Goal: Information Seeking & Learning: Learn about a topic

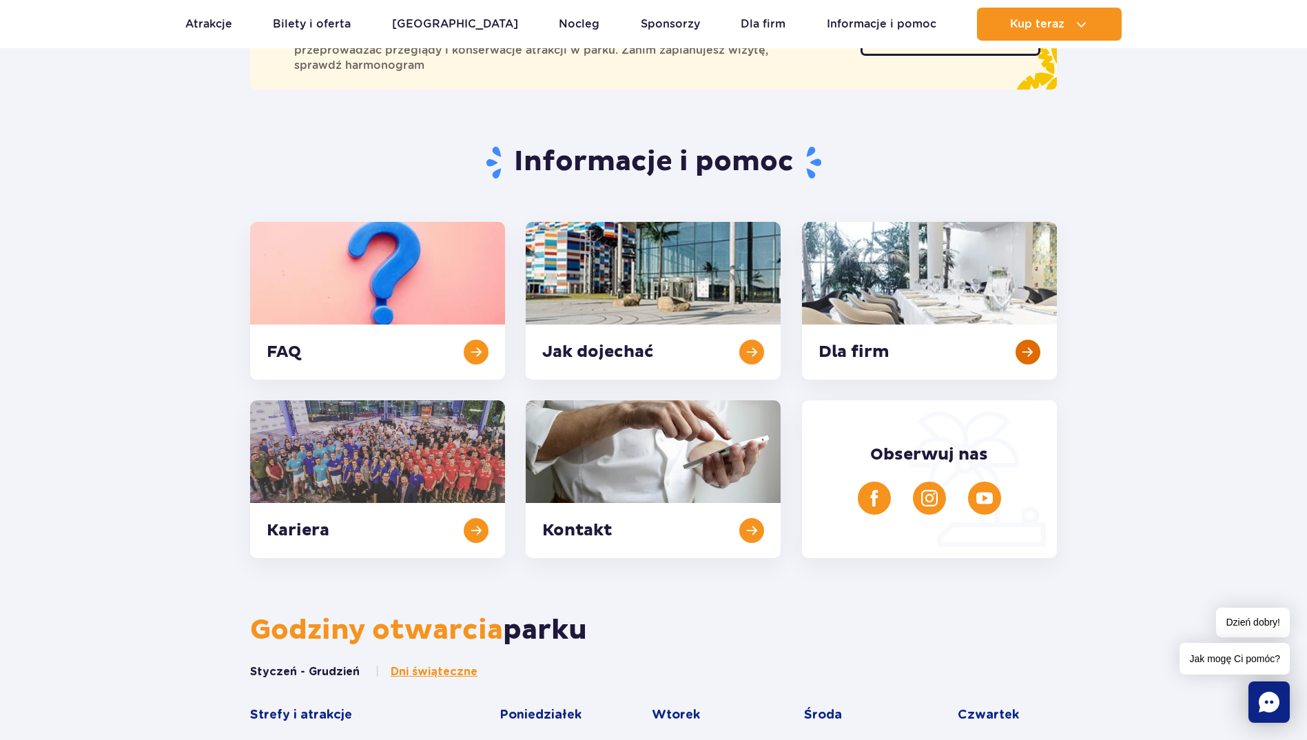
scroll to position [207, 0]
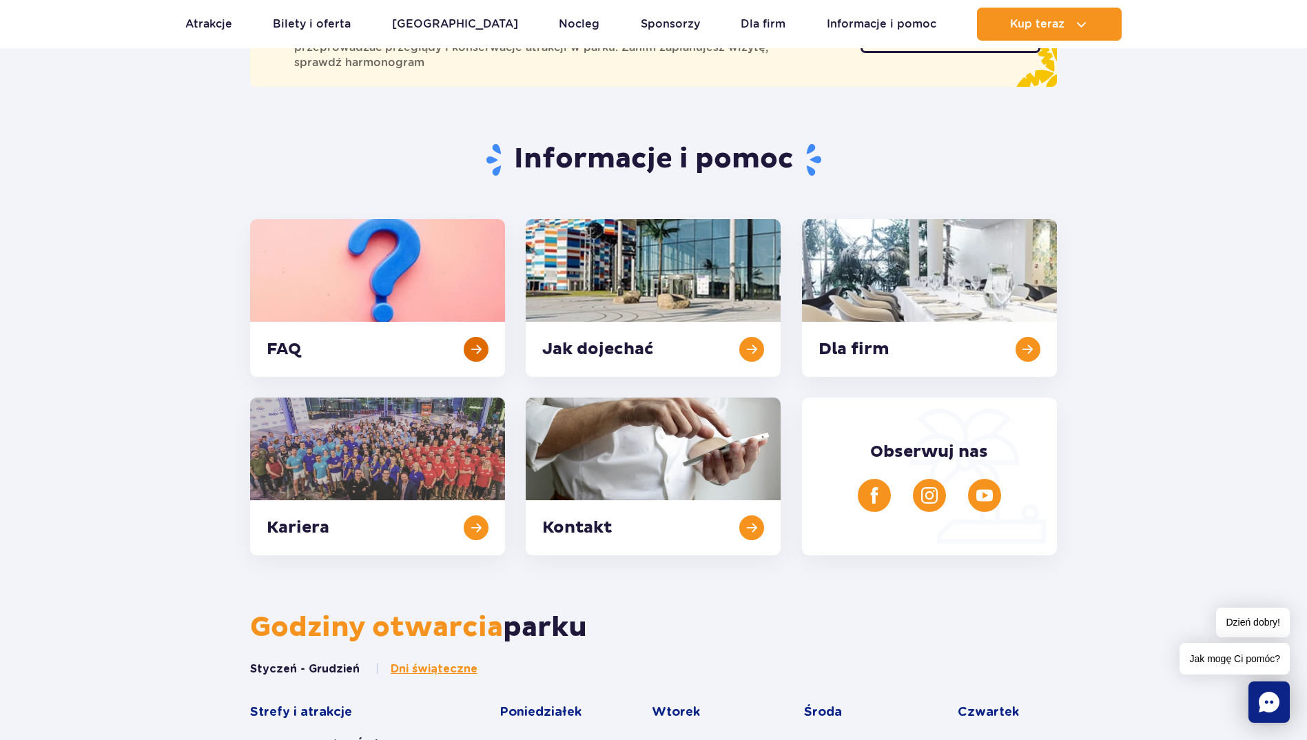
click at [304, 249] on link at bounding box center [377, 298] width 255 height 158
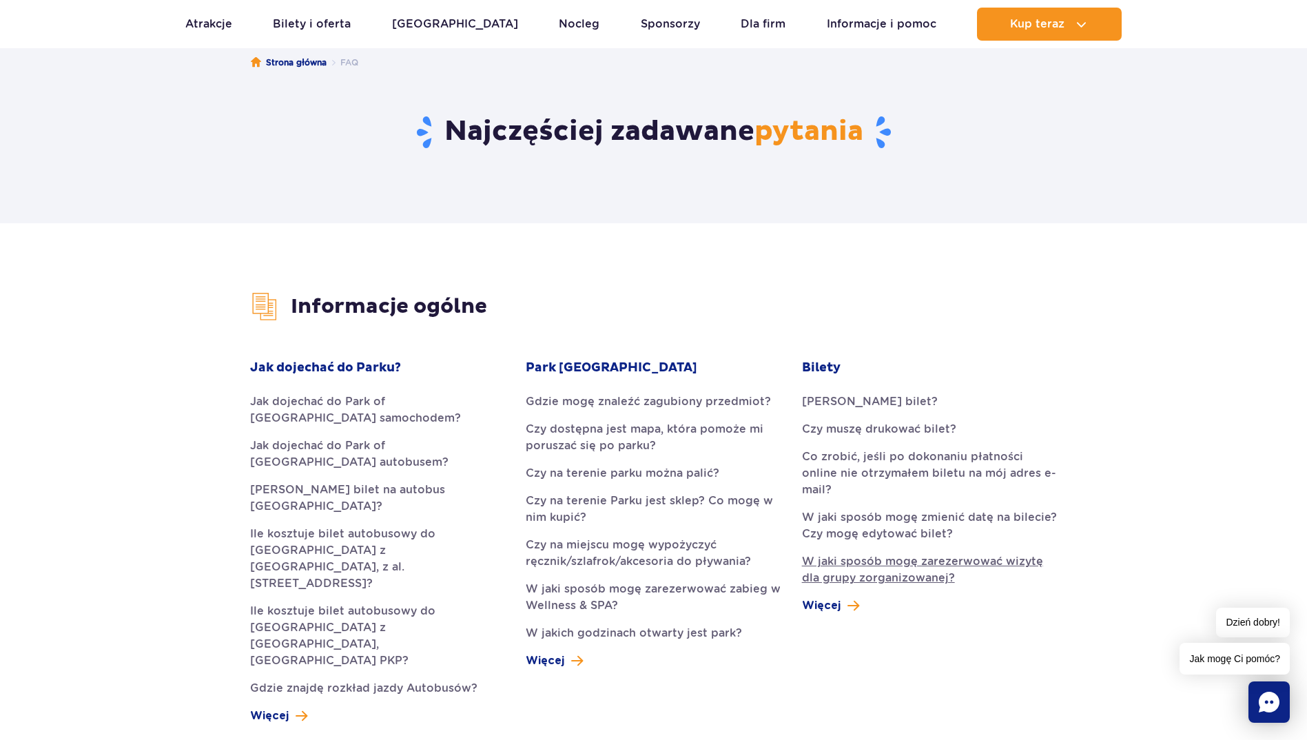
scroll to position [207, 0]
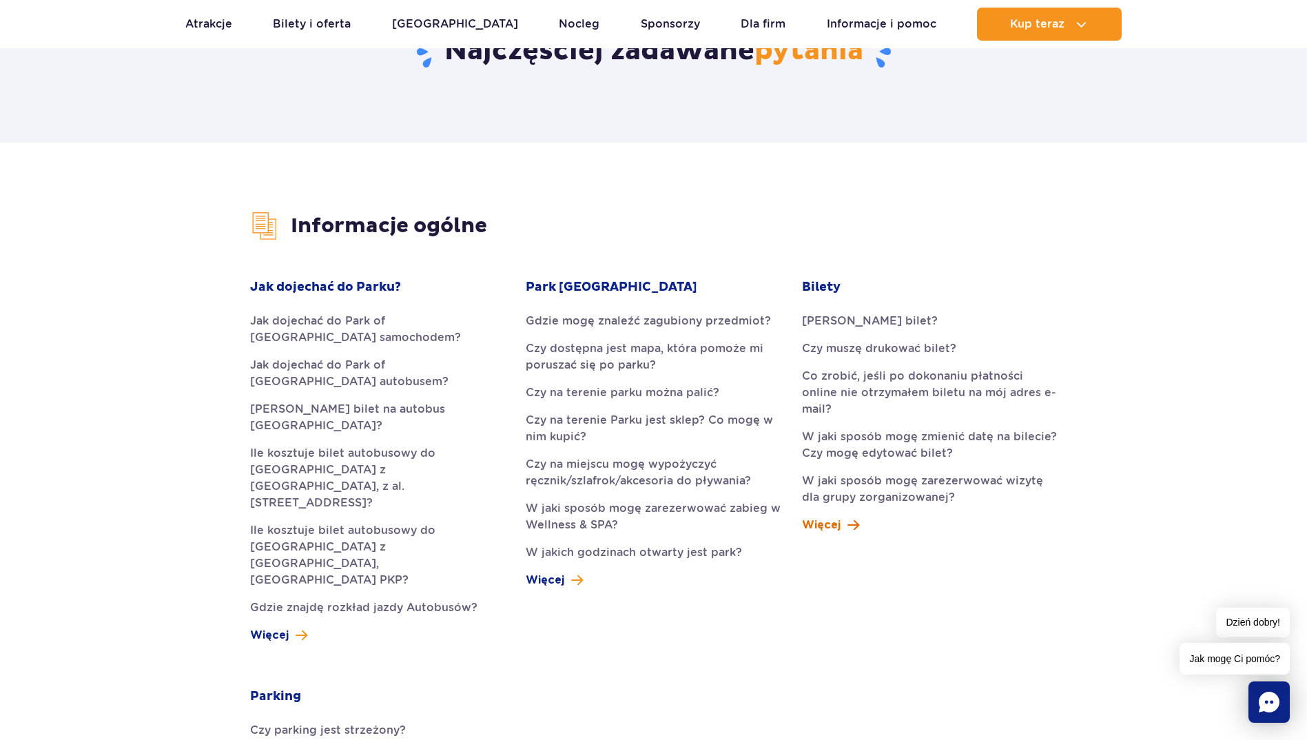
click at [837, 517] on span "Więcej" at bounding box center [821, 525] width 39 height 17
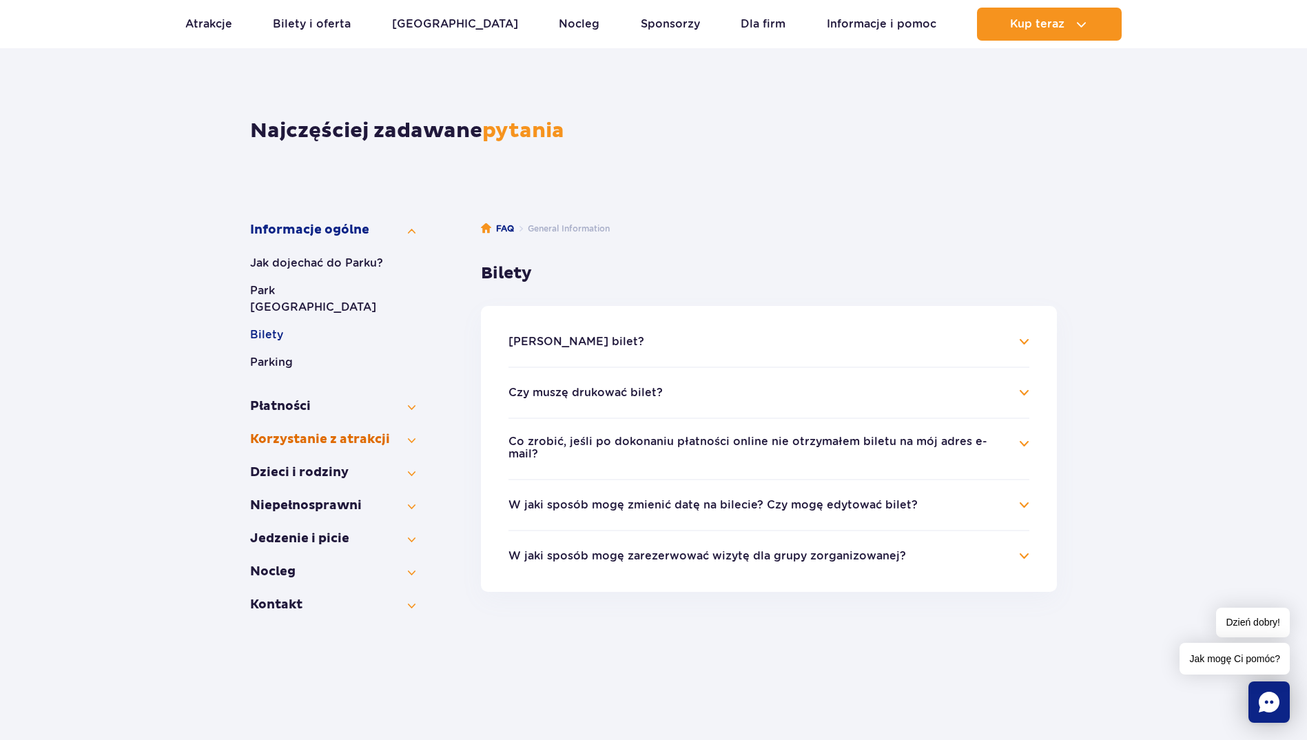
click at [306, 431] on button "Korzystanie z atrakcji" at bounding box center [332, 439] width 165 height 17
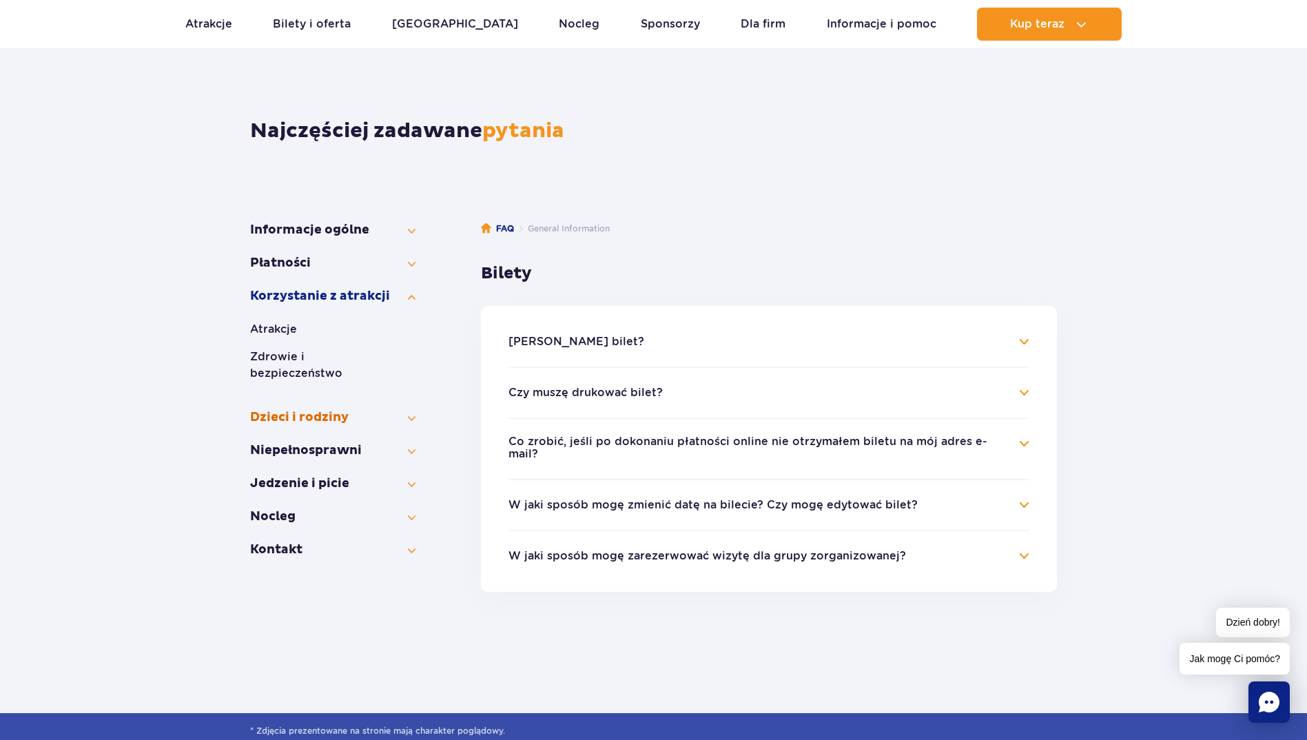
click at [281, 409] on button "Dzieci i rodziny" at bounding box center [332, 417] width 165 height 17
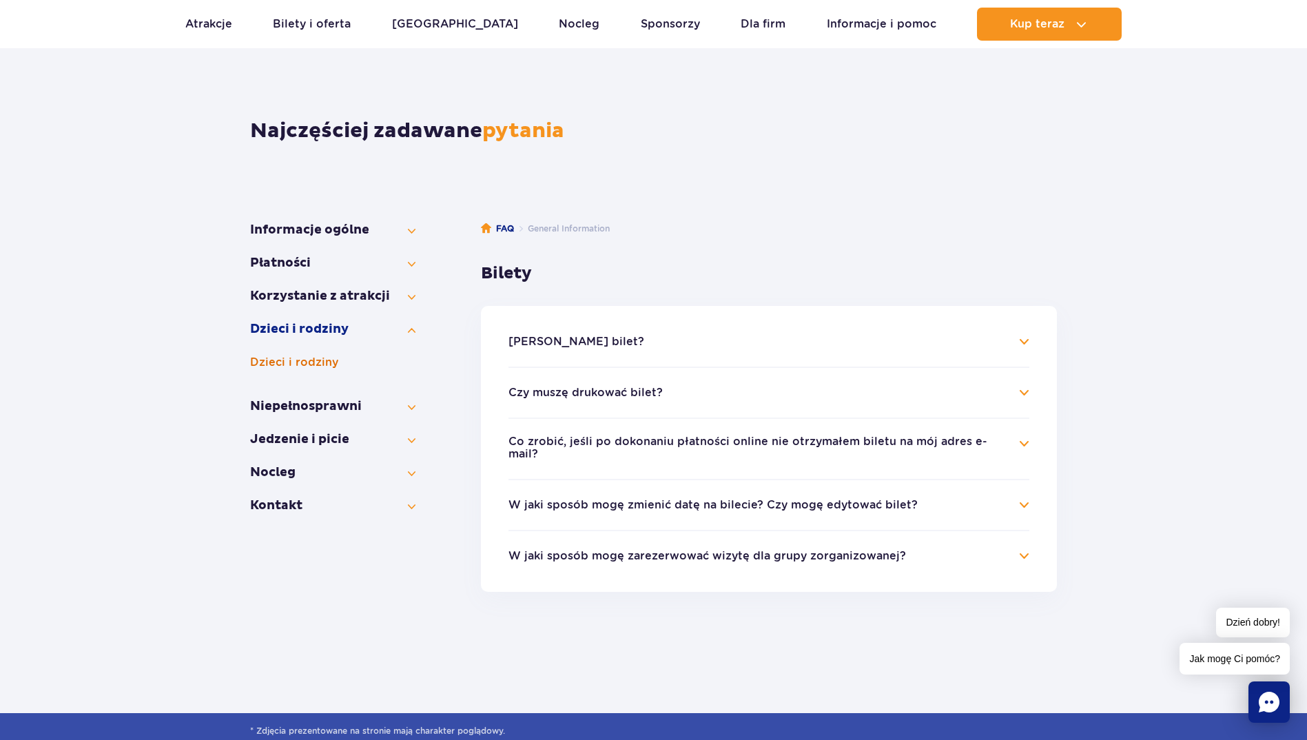
click at [298, 358] on button "Dzieci i rodziny" at bounding box center [332, 362] width 165 height 17
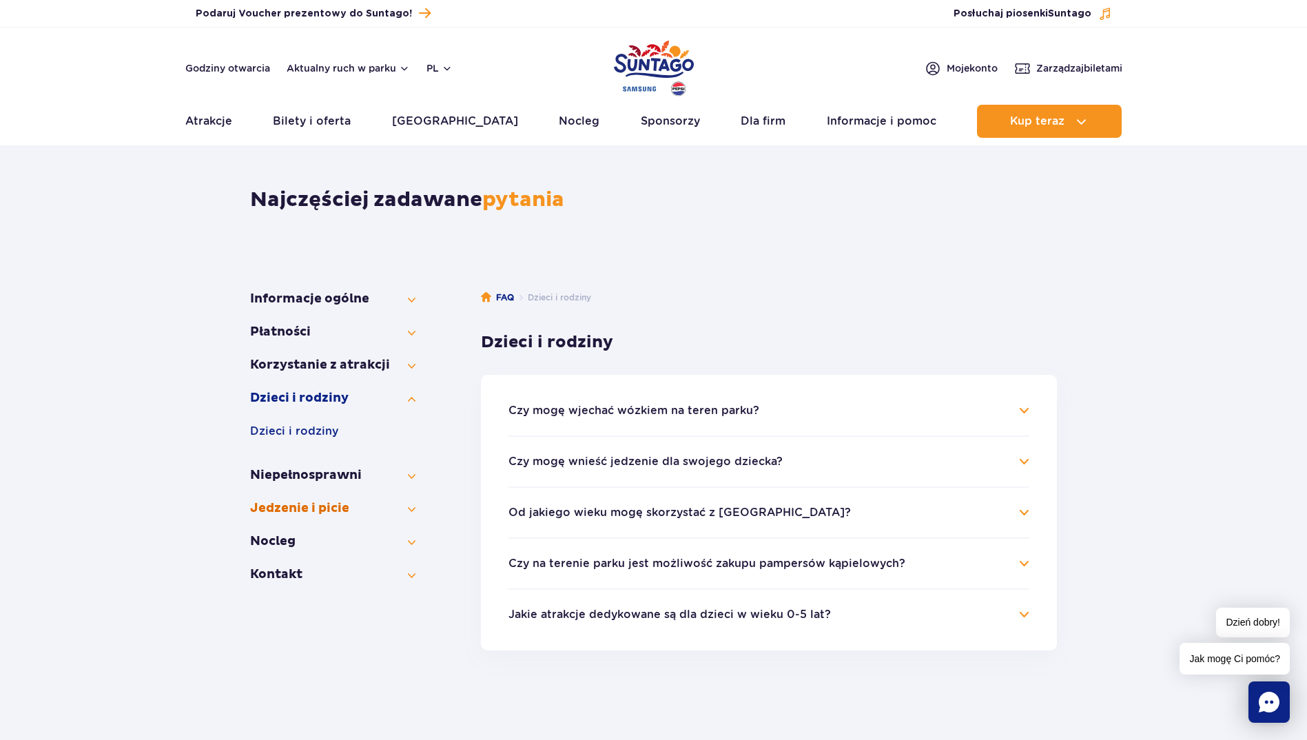
click at [342, 500] on button "Jedzenie i picie" at bounding box center [332, 508] width 165 height 17
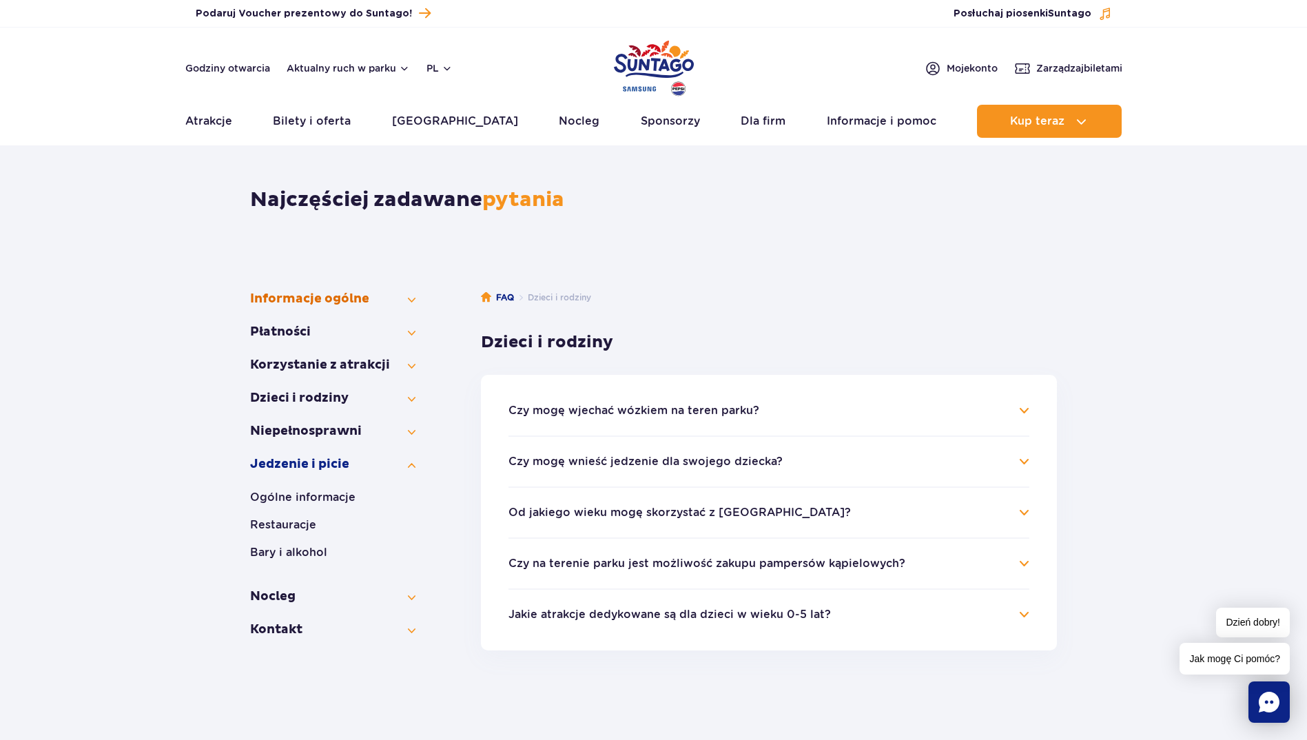
click at [350, 295] on button "Informacje ogólne" at bounding box center [332, 299] width 165 height 17
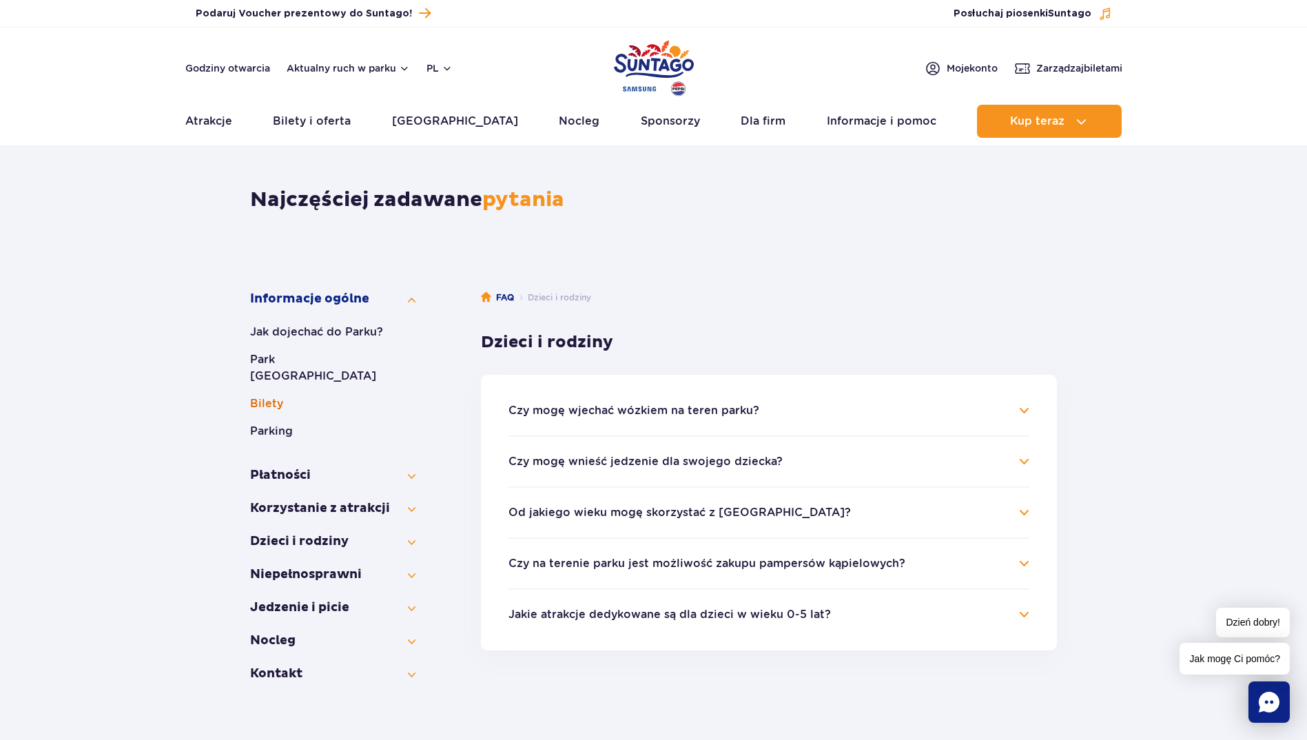
click at [255, 396] on button "Bilety" at bounding box center [332, 404] width 165 height 17
